Goal: Task Accomplishment & Management: Manage account settings

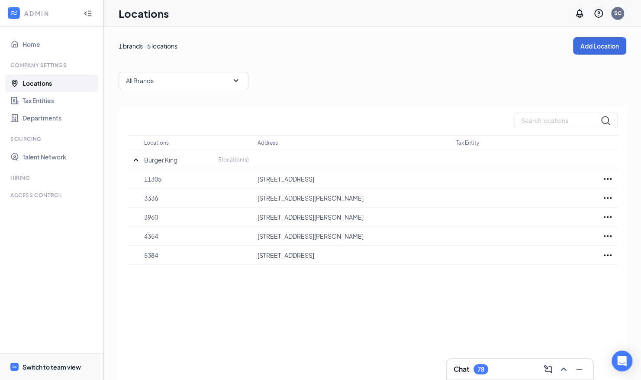
click at [37, 363] on div "Switch to team view" at bounding box center [52, 366] width 58 height 9
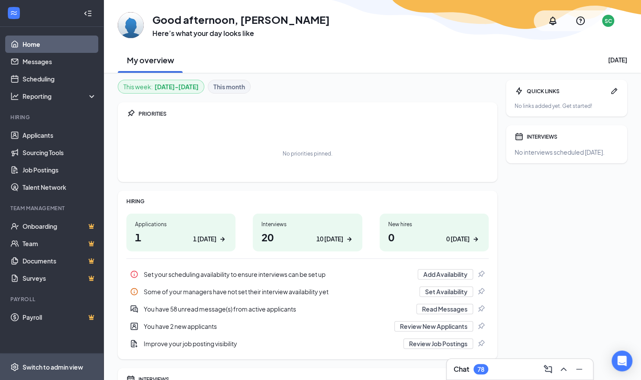
click at [47, 369] on div "Switch to admin view" at bounding box center [53, 366] width 61 height 9
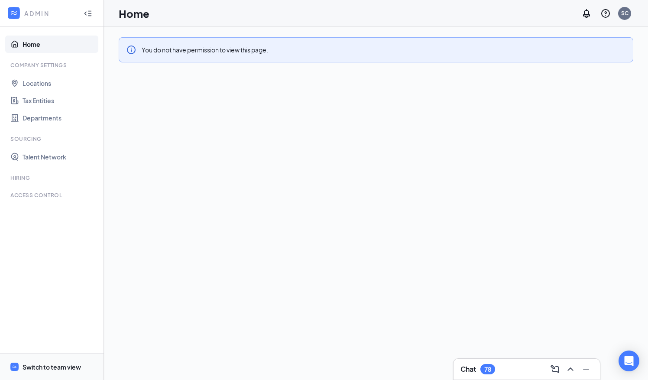
click at [52, 369] on div "Switch to team view" at bounding box center [52, 366] width 58 height 9
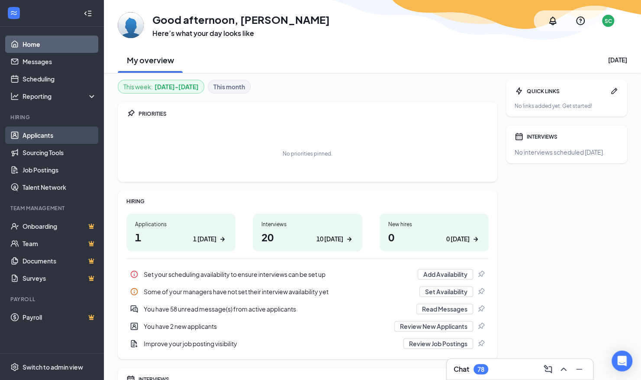
click at [43, 131] on link "Applicants" at bounding box center [60, 134] width 74 height 17
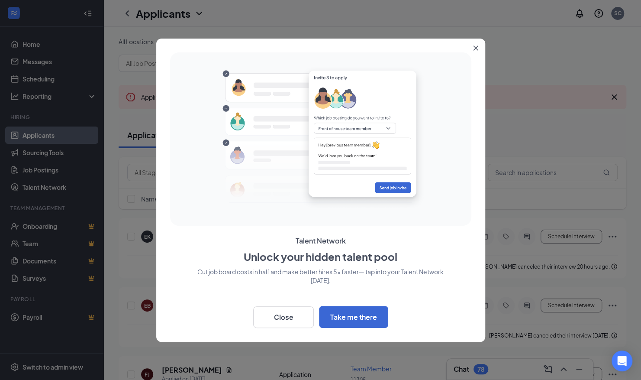
click at [475, 47] on icon "Close" at bounding box center [475, 47] width 5 height 5
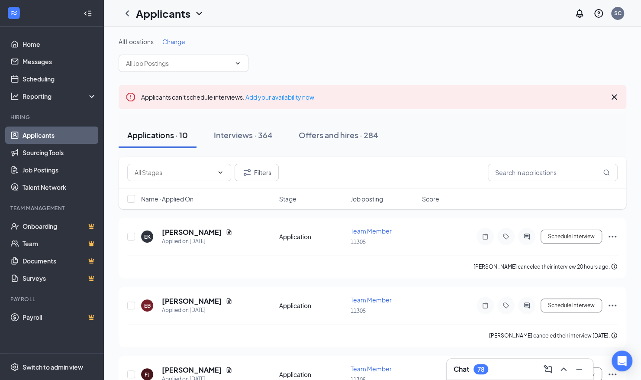
click at [370, 199] on span "Job posting" at bounding box center [367, 198] width 32 height 9
click at [235, 132] on div "Interviews · 364" at bounding box center [243, 134] width 59 height 11
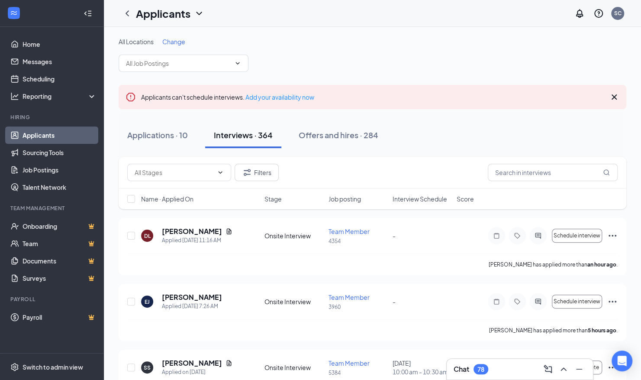
click at [353, 200] on span "Job posting" at bounding box center [345, 198] width 32 height 9
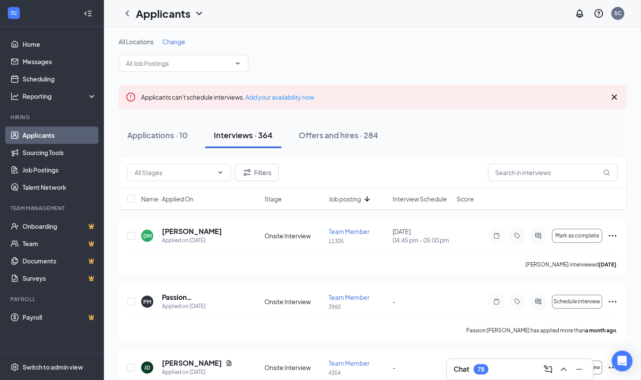
click at [353, 198] on span "Job posting" at bounding box center [345, 198] width 32 height 9
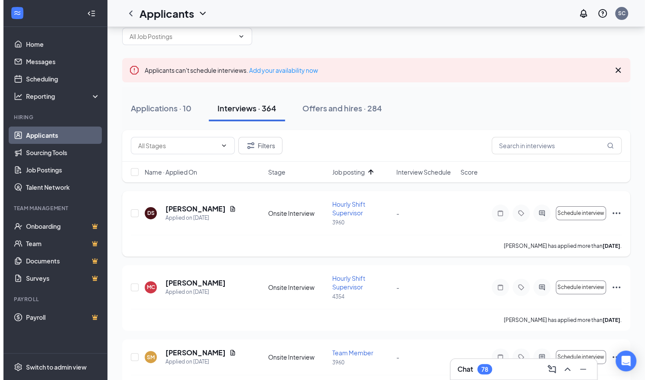
scroll to position [43, 0]
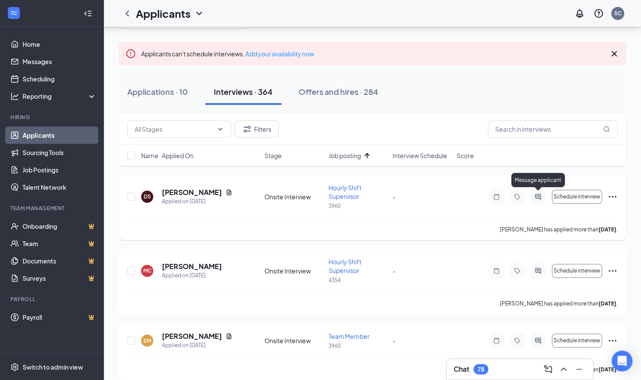
click at [535, 196] on icon "ActiveChat" at bounding box center [538, 196] width 10 height 7
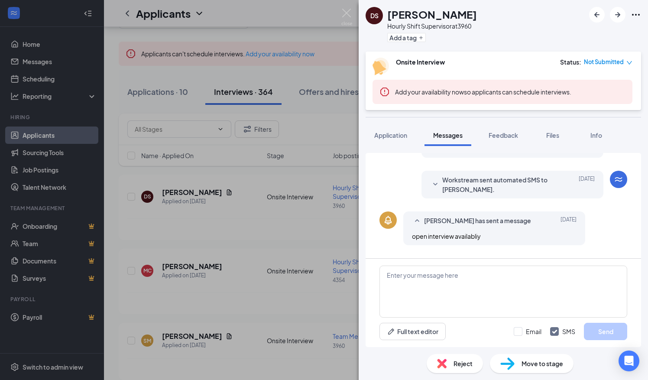
scroll to position [130, 0]
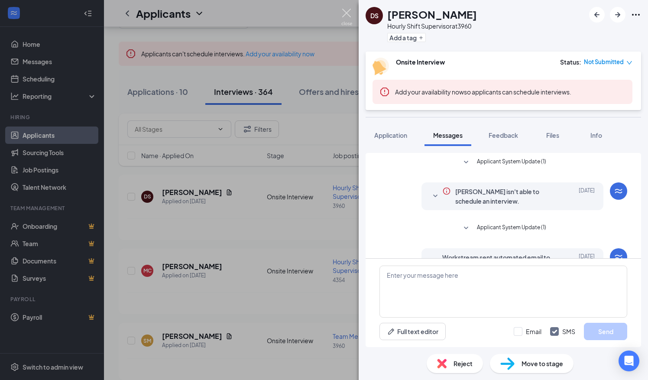
click at [346, 9] on img at bounding box center [346, 17] width 11 height 17
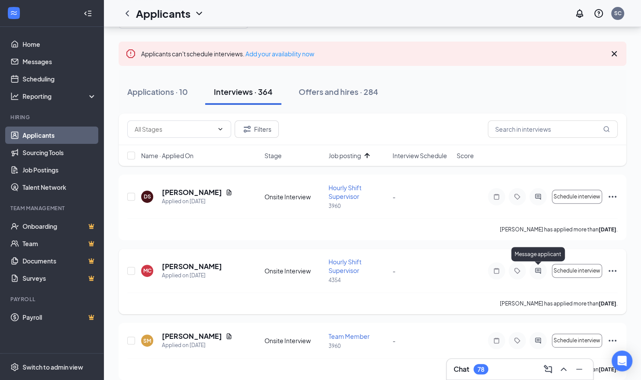
click at [538, 268] on icon "ActiveChat" at bounding box center [538, 270] width 10 height 7
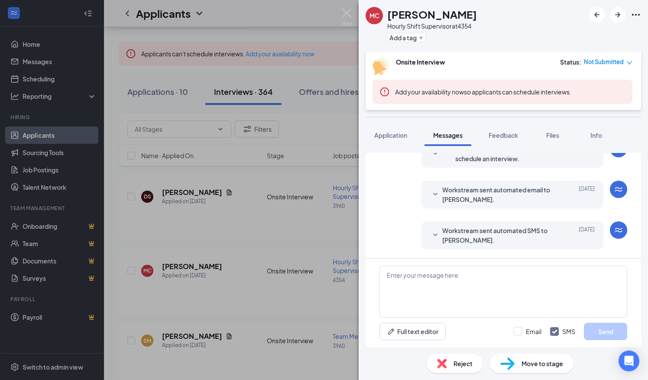
scroll to position [67, 0]
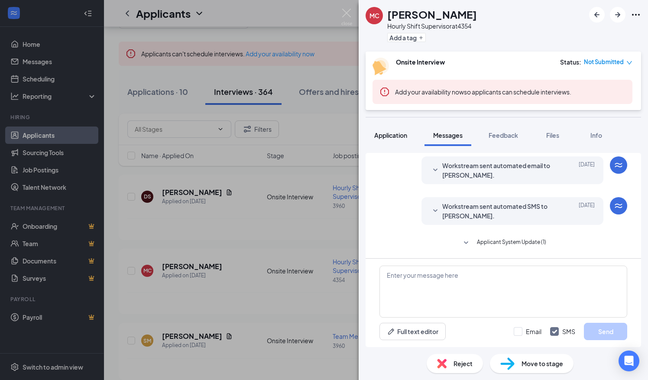
click at [391, 133] on span "Application" at bounding box center [390, 135] width 33 height 8
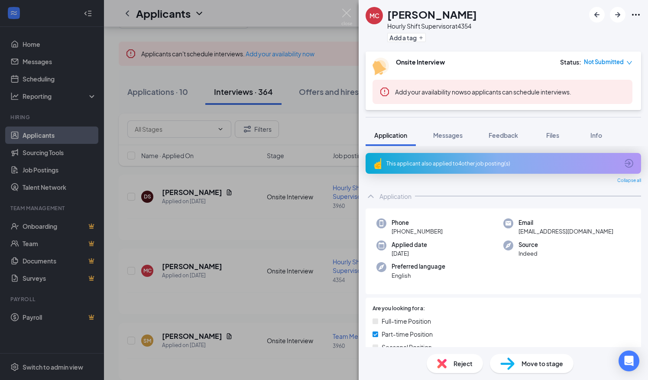
click at [433, 164] on div "This applicant also applied to 4 other job posting(s)" at bounding box center [502, 163] width 232 height 7
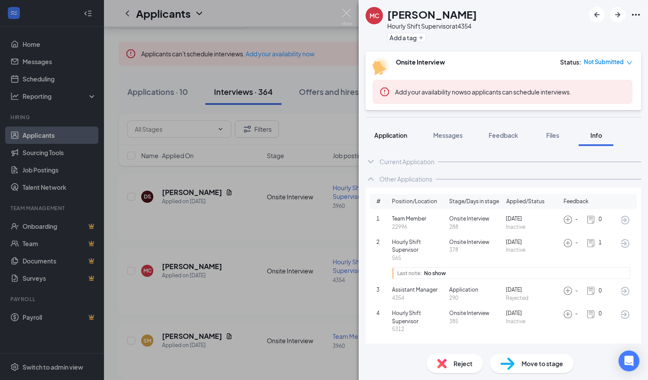
click at [392, 133] on span "Application" at bounding box center [390, 135] width 33 height 8
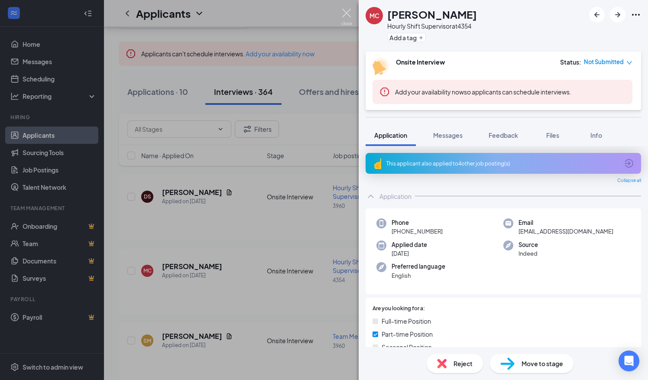
drag, startPoint x: 347, startPoint y: 12, endPoint x: 350, endPoint y: 17, distance: 6.2
click at [348, 11] on img at bounding box center [346, 17] width 11 height 17
